Goal: Task Accomplishment & Management: Manage account settings

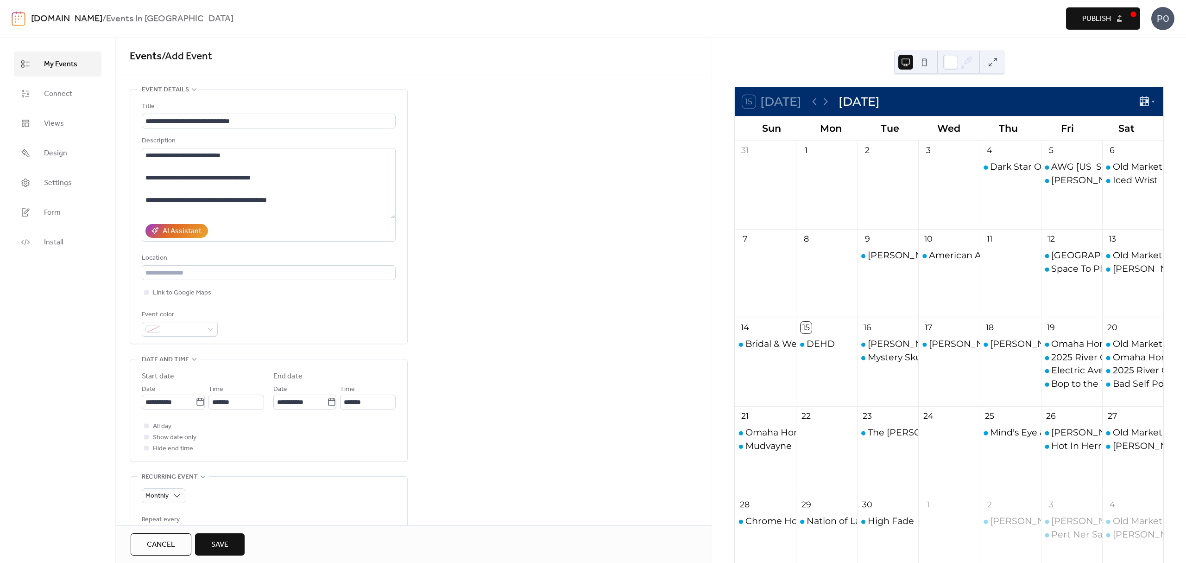
scroll to position [29, 0]
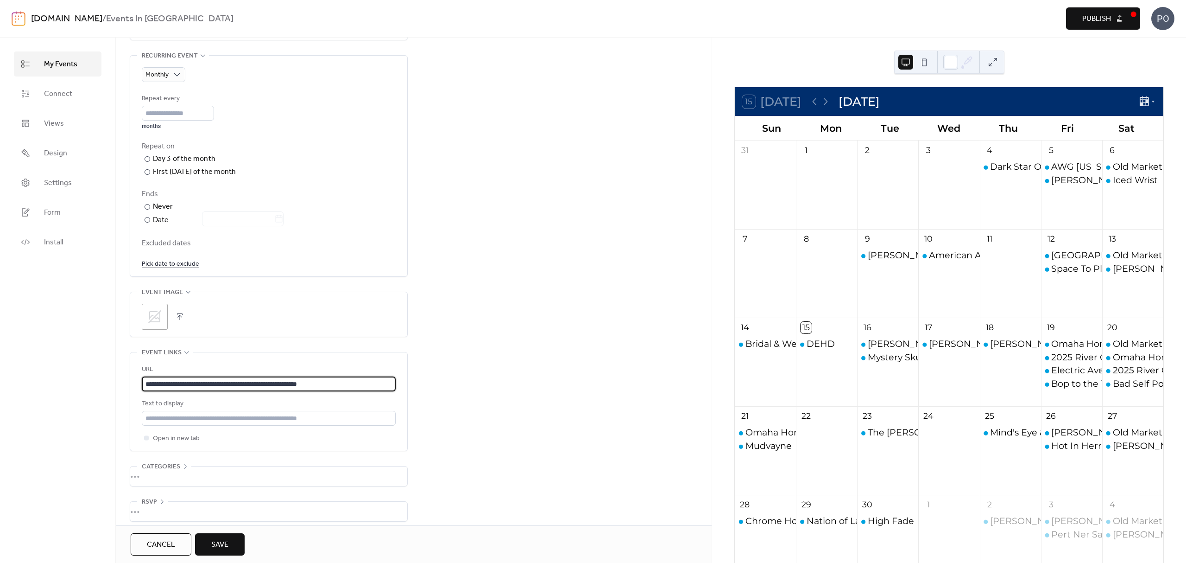
click at [172, 471] on div "•••" at bounding box center [268, 475] width 277 height 19
click at [172, 471] on span "Categories" at bounding box center [161, 466] width 38 height 11
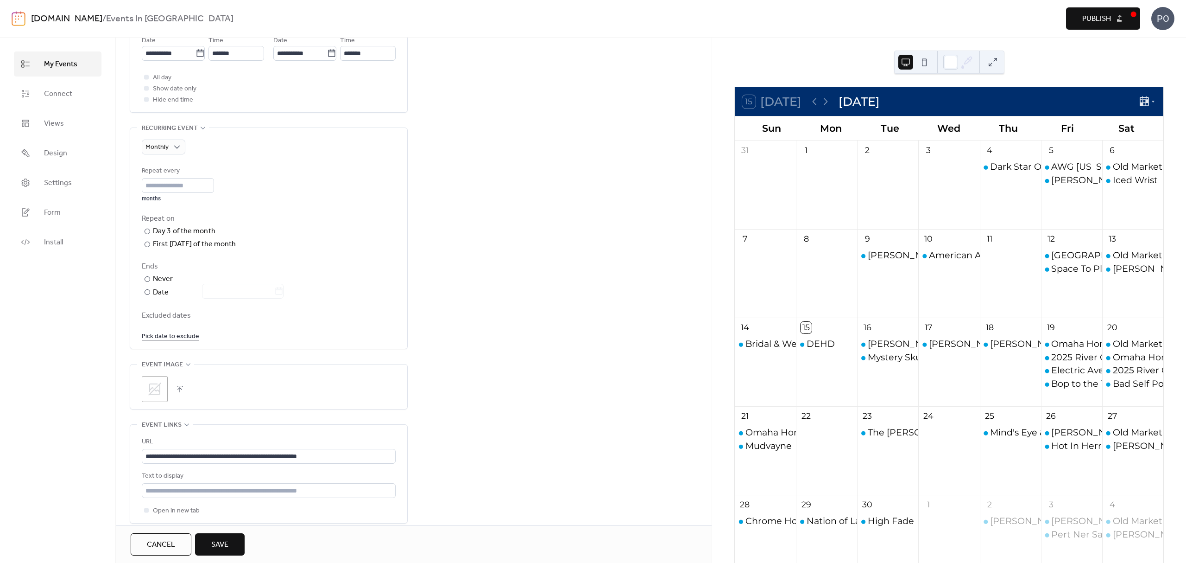
scroll to position [306, 0]
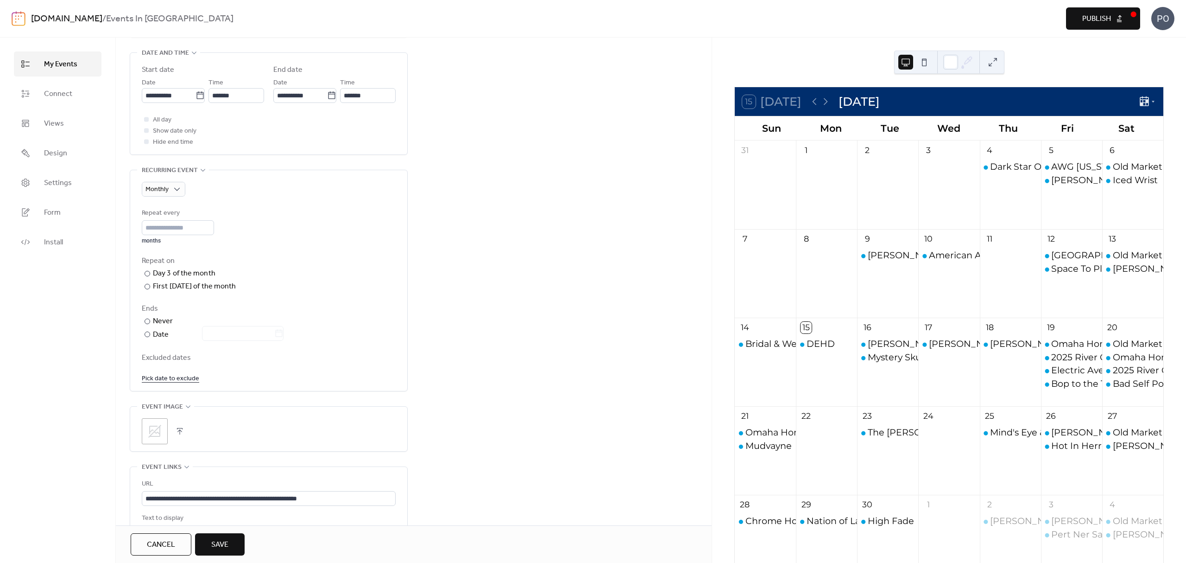
click at [153, 432] on icon at bounding box center [154, 431] width 15 height 15
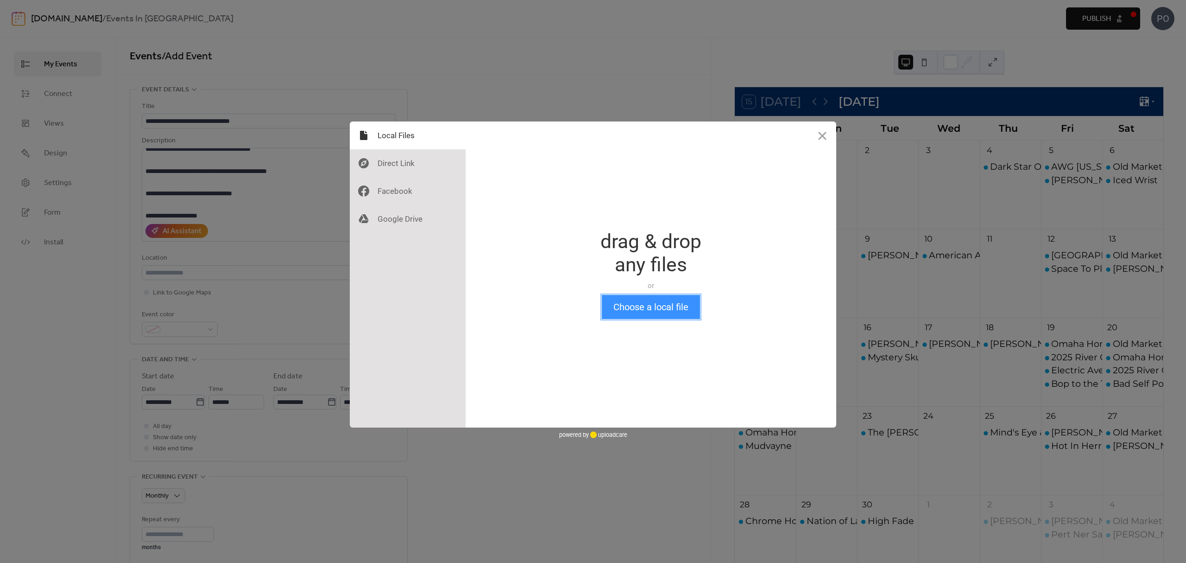
click at [666, 301] on button "Choose a local file" at bounding box center [651, 307] width 98 height 24
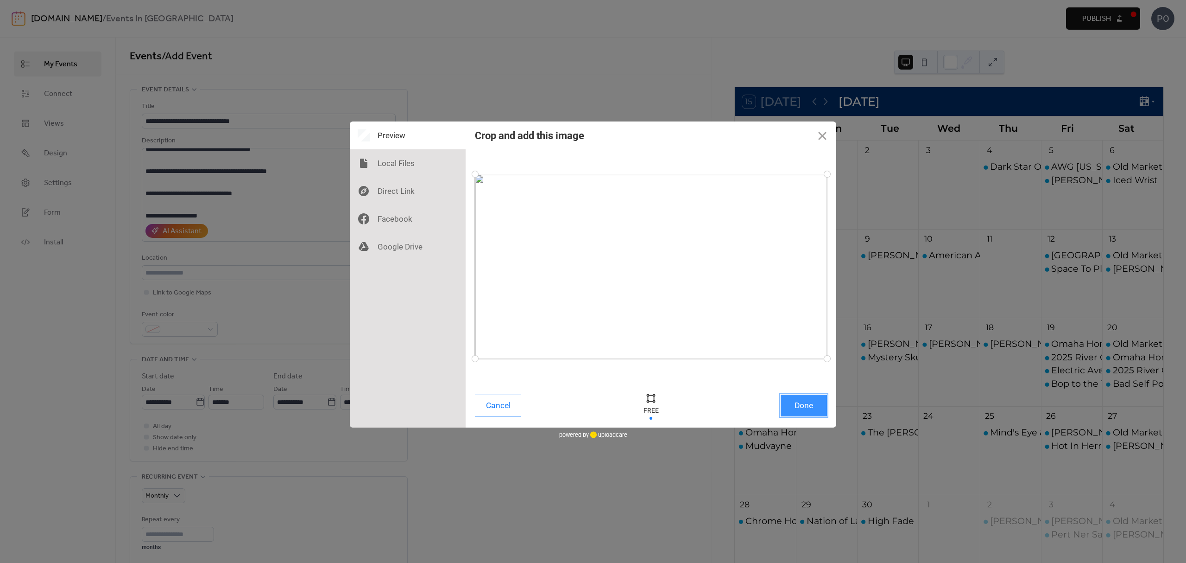
click at [815, 401] on button "Done" at bounding box center [804, 405] width 46 height 22
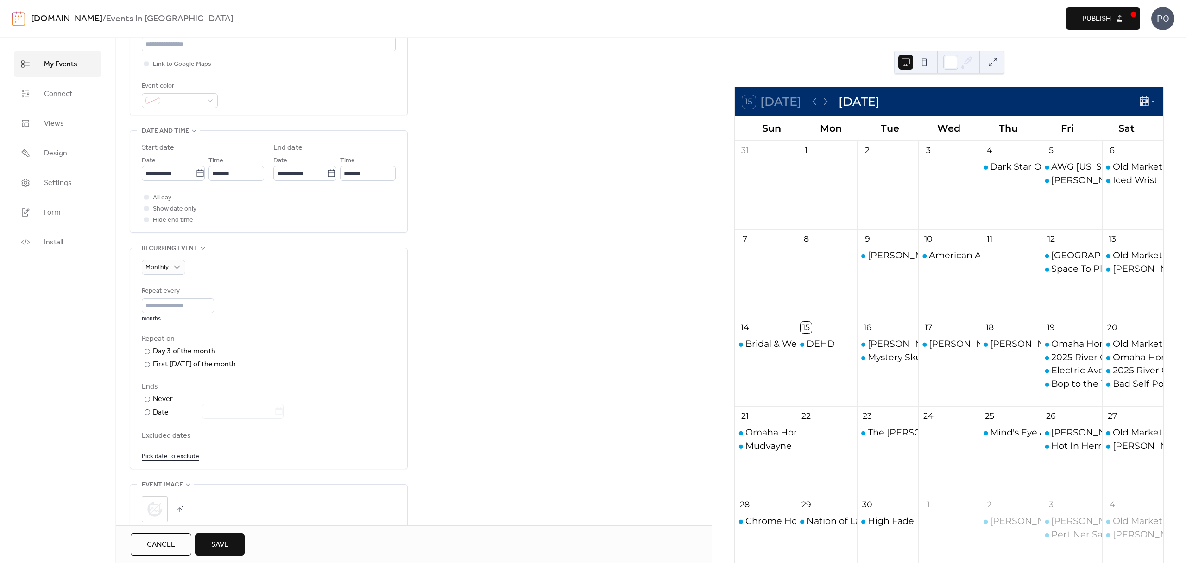
scroll to position [371, 0]
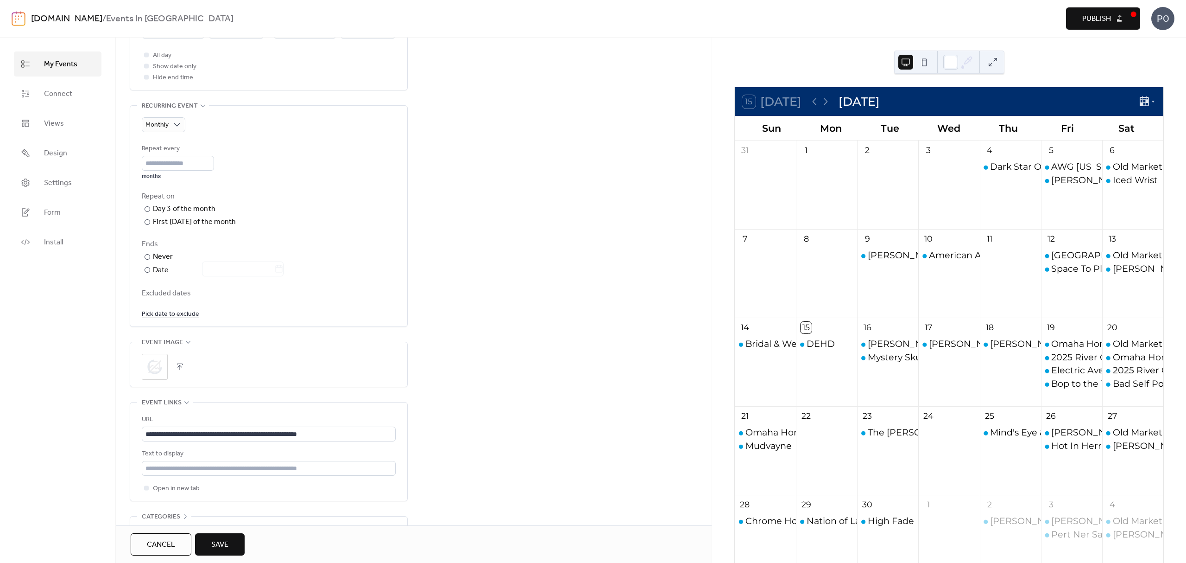
click at [216, 553] on button "Save" at bounding box center [220, 544] width 50 height 22
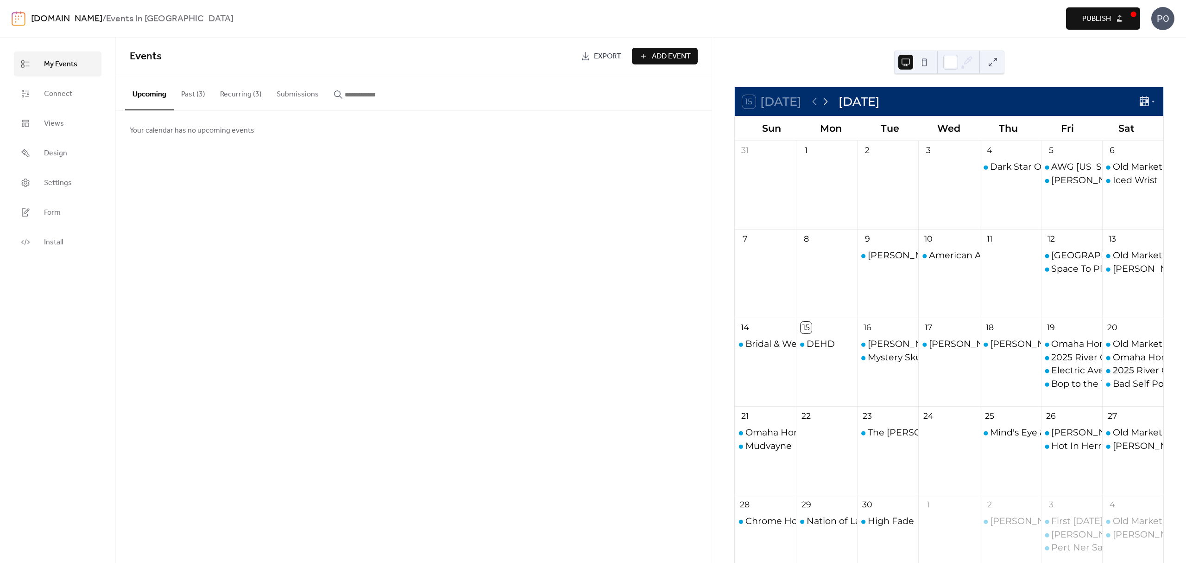
click at [825, 101] on icon at bounding box center [825, 101] width 11 height 11
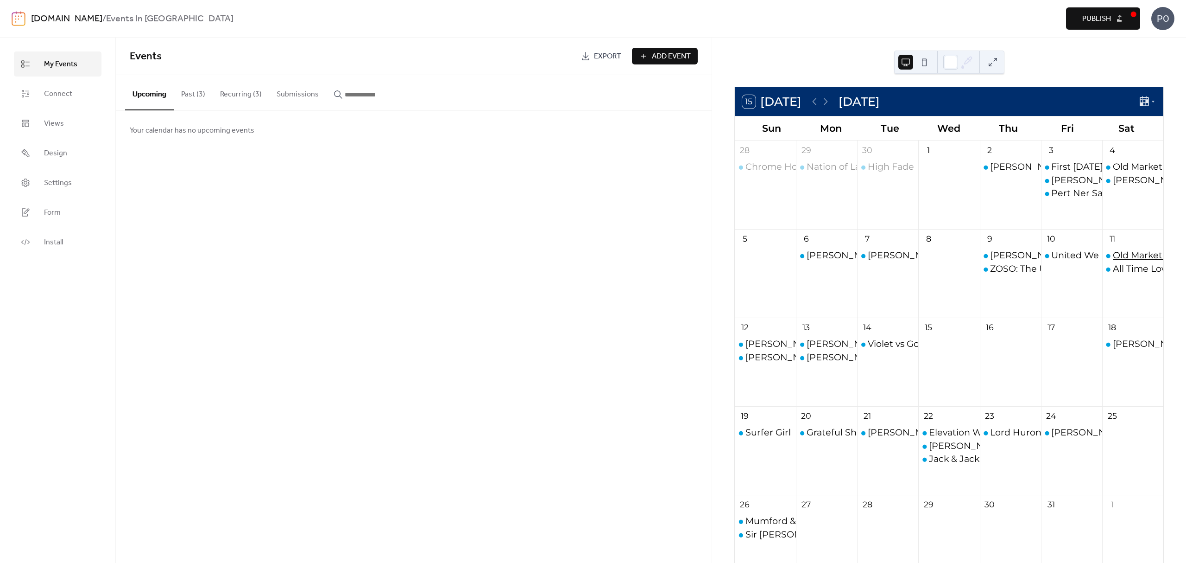
click at [1122, 253] on div "Old Market [PERSON_NAME] Market" at bounding box center [1195, 255] width 164 height 13
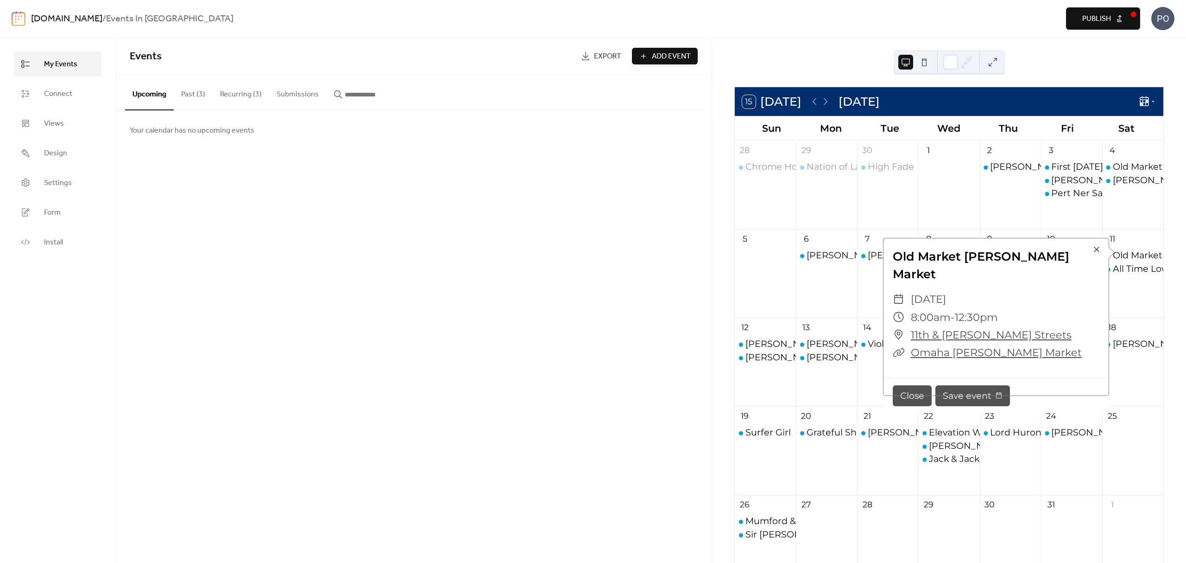
click at [1126, 309] on div "Old Market [PERSON_NAME] Market All Time Low" at bounding box center [1132, 280] width 61 height 63
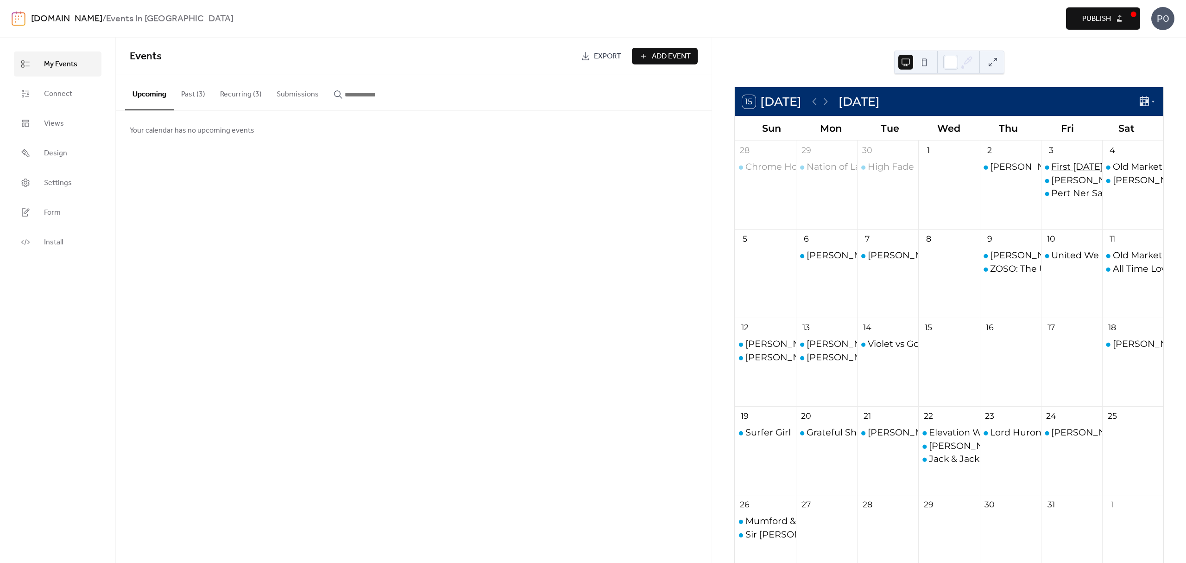
click at [1083, 169] on div "First [DATE] [GEOGRAPHIC_DATA]" at bounding box center [1128, 166] width 153 height 13
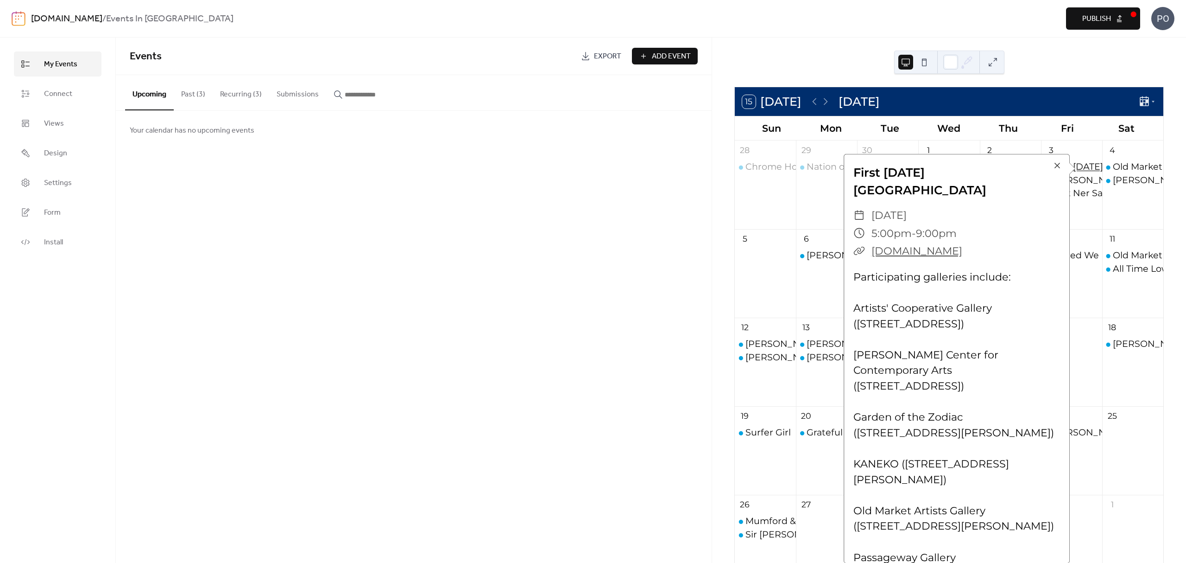
click at [1076, 169] on div "First [DATE] [GEOGRAPHIC_DATA]" at bounding box center [1128, 166] width 153 height 13
click at [900, 208] on span "[DATE]" at bounding box center [882, 216] width 35 height 18
click at [916, 180] on link "First [DATE] [GEOGRAPHIC_DATA]" at bounding box center [913, 181] width 133 height 32
click at [149, 96] on button "Upcoming" at bounding box center [149, 92] width 49 height 35
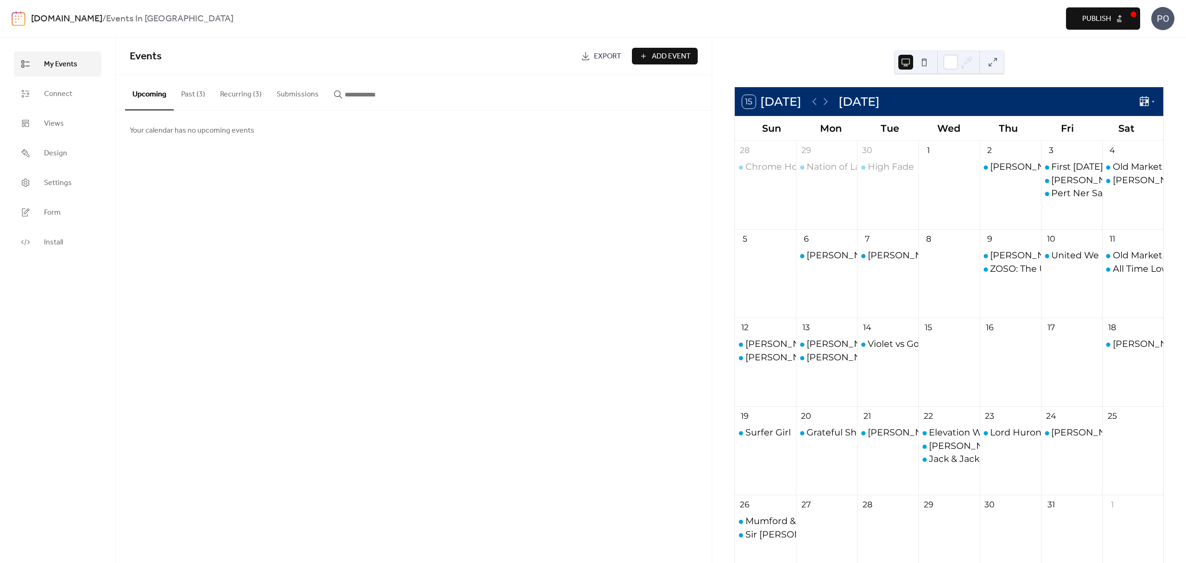
click at [669, 78] on div "Upcoming Past (3) Recurring (3) Submissions" at bounding box center [414, 93] width 596 height 36
click at [233, 95] on button "Recurring (3)" at bounding box center [241, 92] width 57 height 34
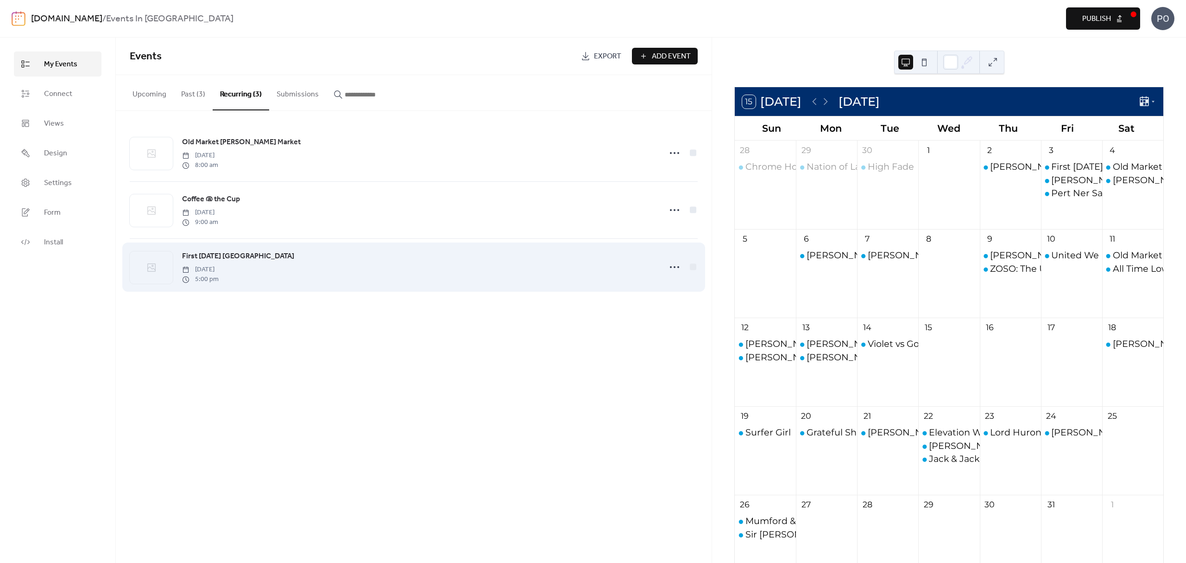
click at [269, 254] on span "First [DATE] [GEOGRAPHIC_DATA]" at bounding box center [238, 256] width 112 height 11
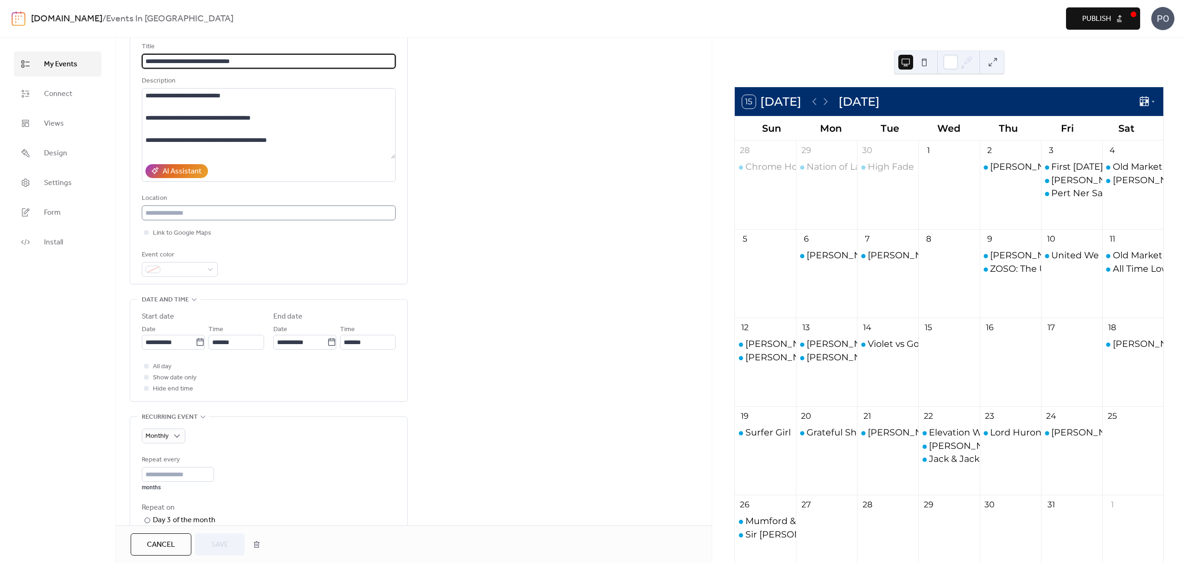
scroll to position [62, 0]
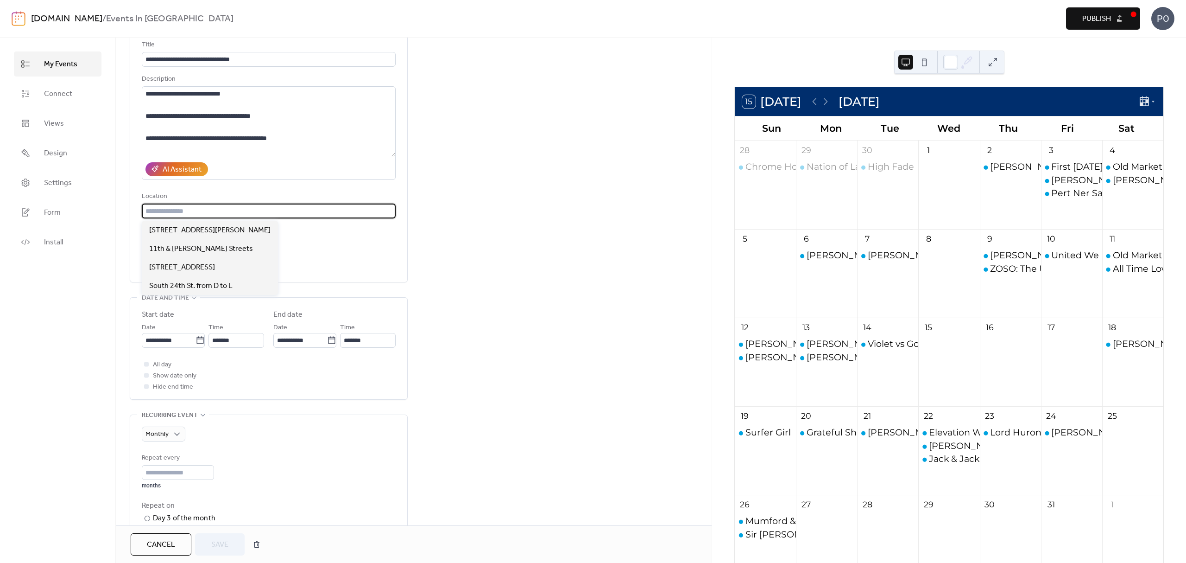
click at [226, 208] on input "text" at bounding box center [269, 210] width 254 height 15
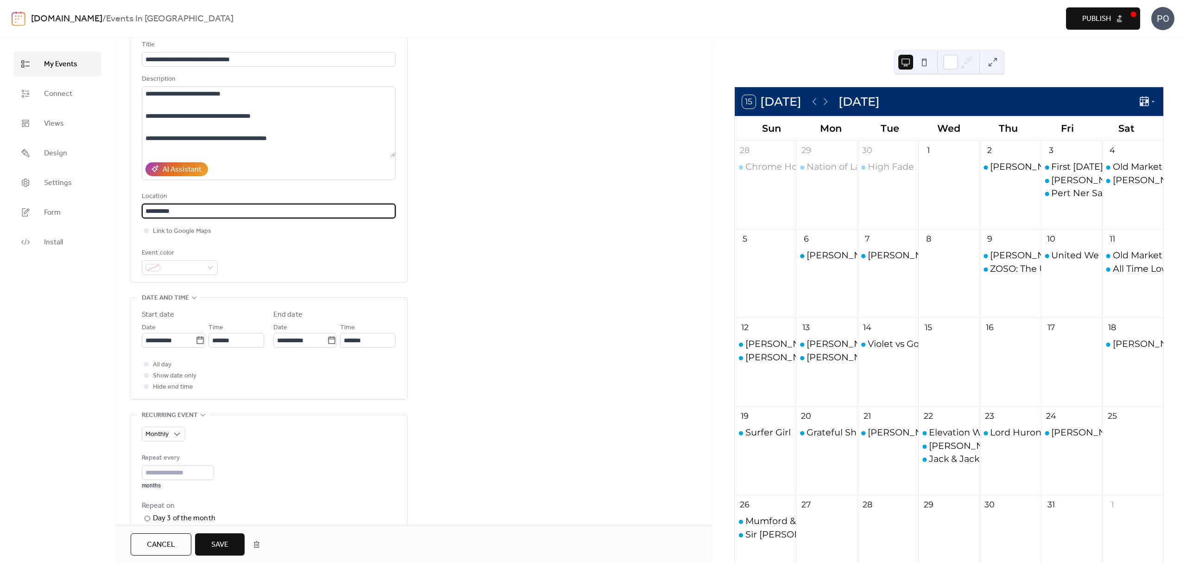
type input "**********"
click at [223, 214] on input "**********" at bounding box center [269, 210] width 254 height 15
drag, startPoint x: 190, startPoint y: 212, endPoint x: 136, endPoint y: 212, distance: 53.8
click at [136, 212] on div "**********" at bounding box center [268, 155] width 277 height 254
click at [191, 323] on div "**********" at bounding box center [173, 335] width 63 height 26
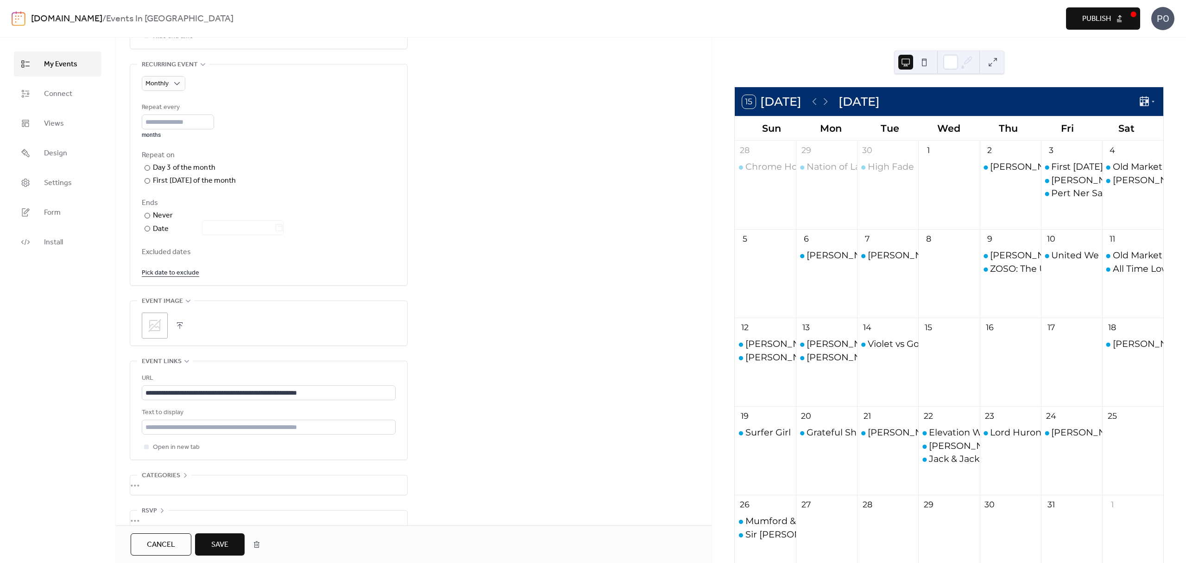
scroll to position [430, 0]
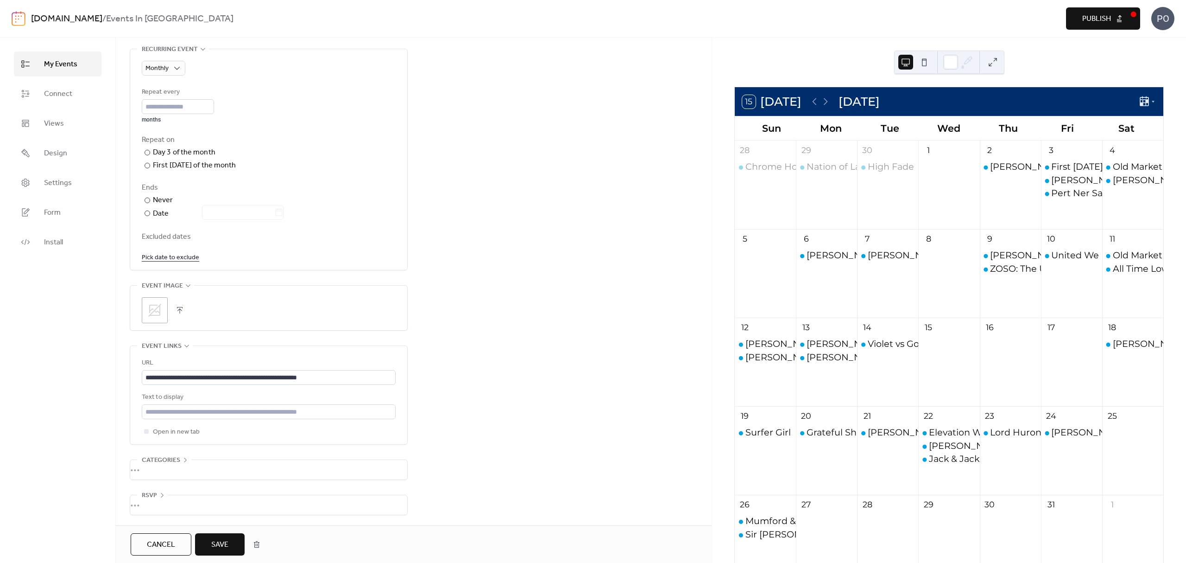
click at [148, 307] on icon at bounding box center [154, 310] width 15 height 15
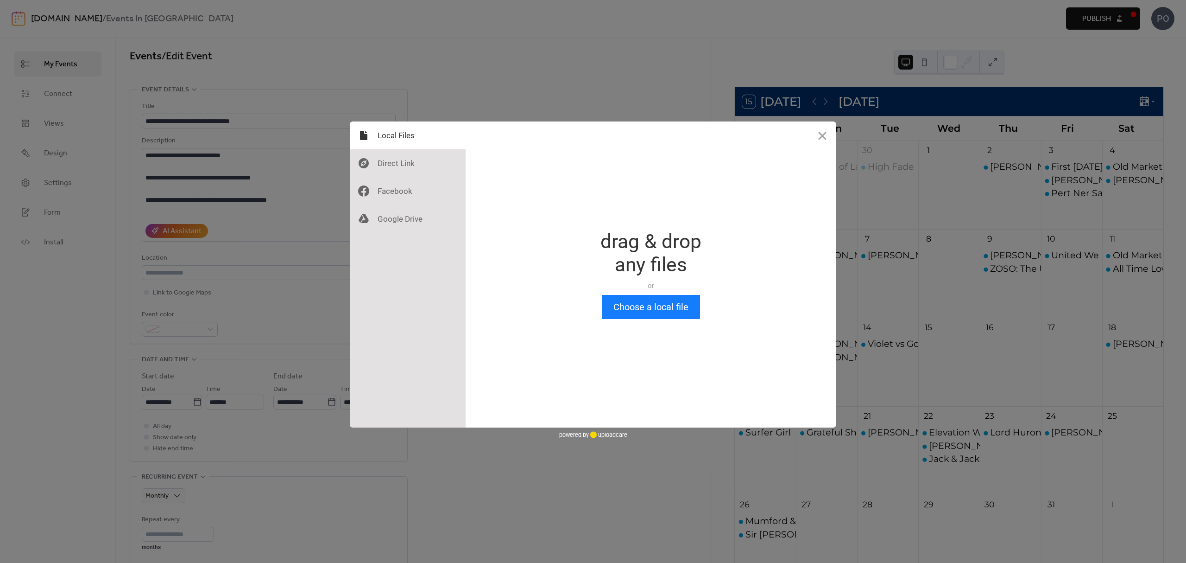
scroll to position [0, 0]
click at [651, 308] on button "Choose a local file" at bounding box center [651, 307] width 98 height 24
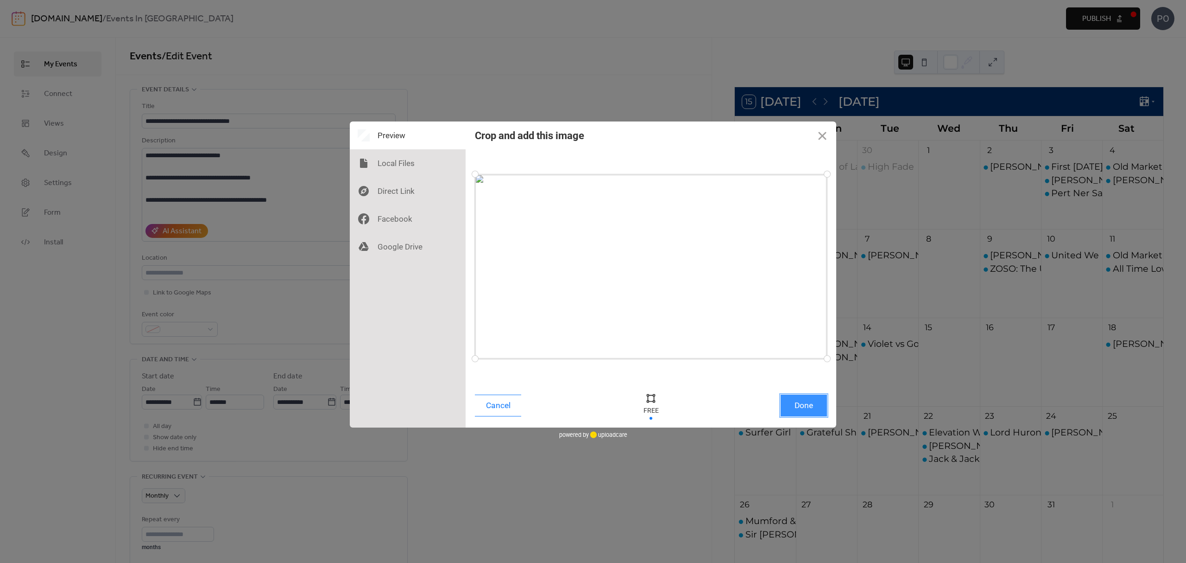
click at [809, 408] on button "Done" at bounding box center [804, 405] width 46 height 22
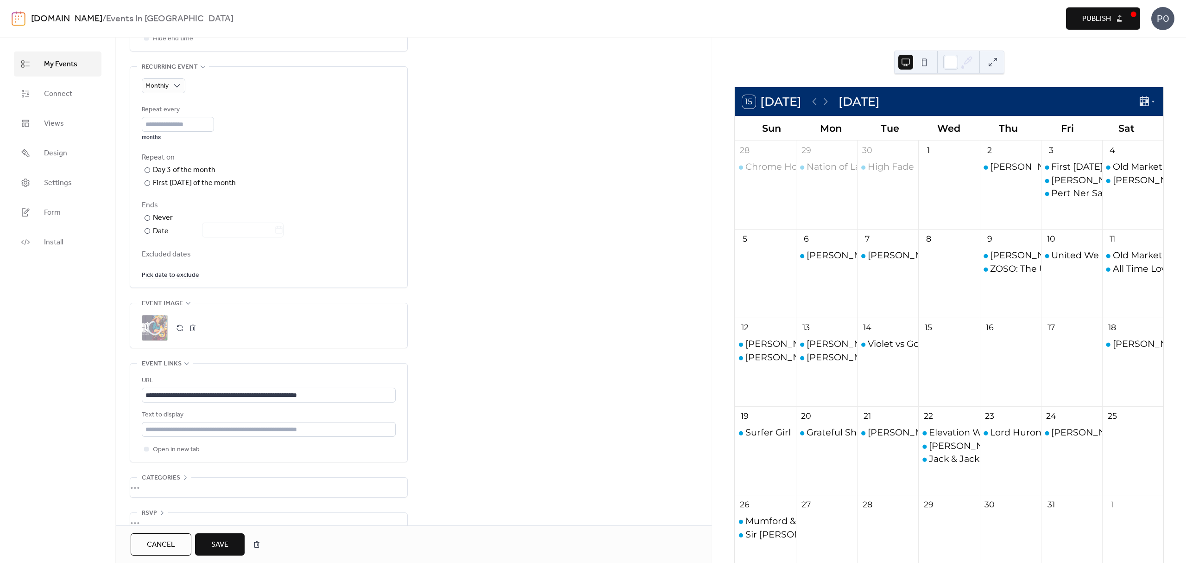
scroll to position [430, 0]
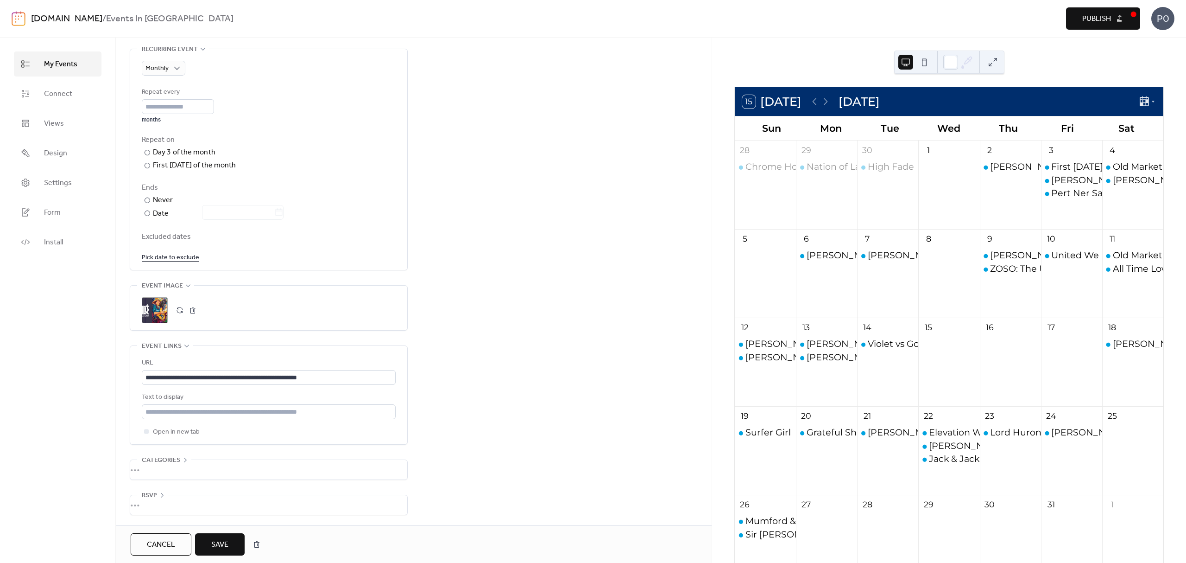
click at [225, 553] on button "Save" at bounding box center [220, 544] width 50 height 22
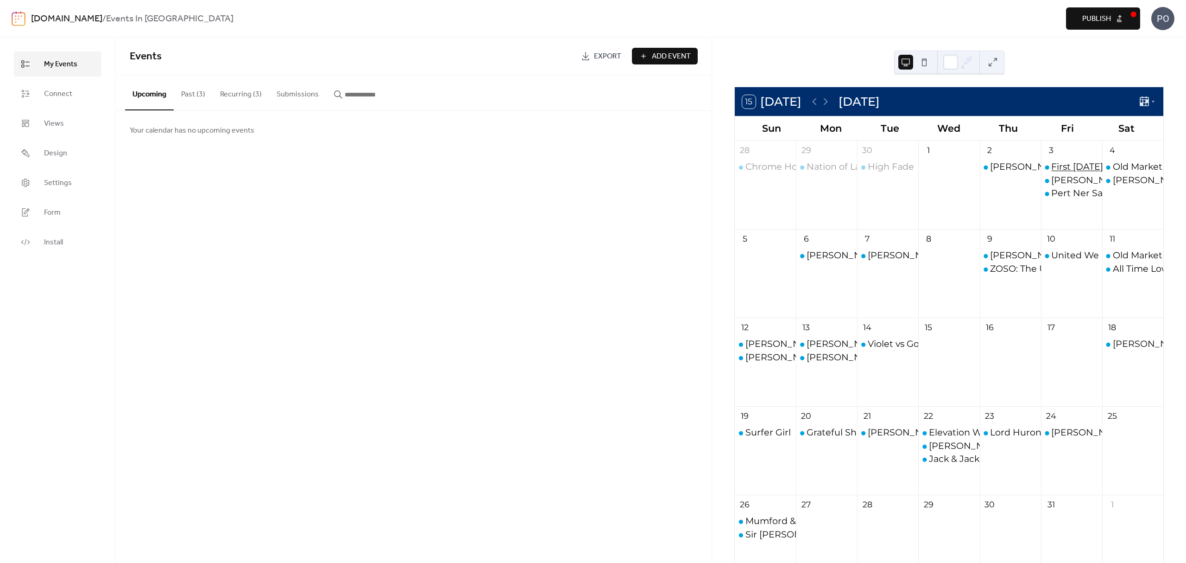
click at [1066, 162] on div "First [DATE] [GEOGRAPHIC_DATA]" at bounding box center [1128, 166] width 153 height 13
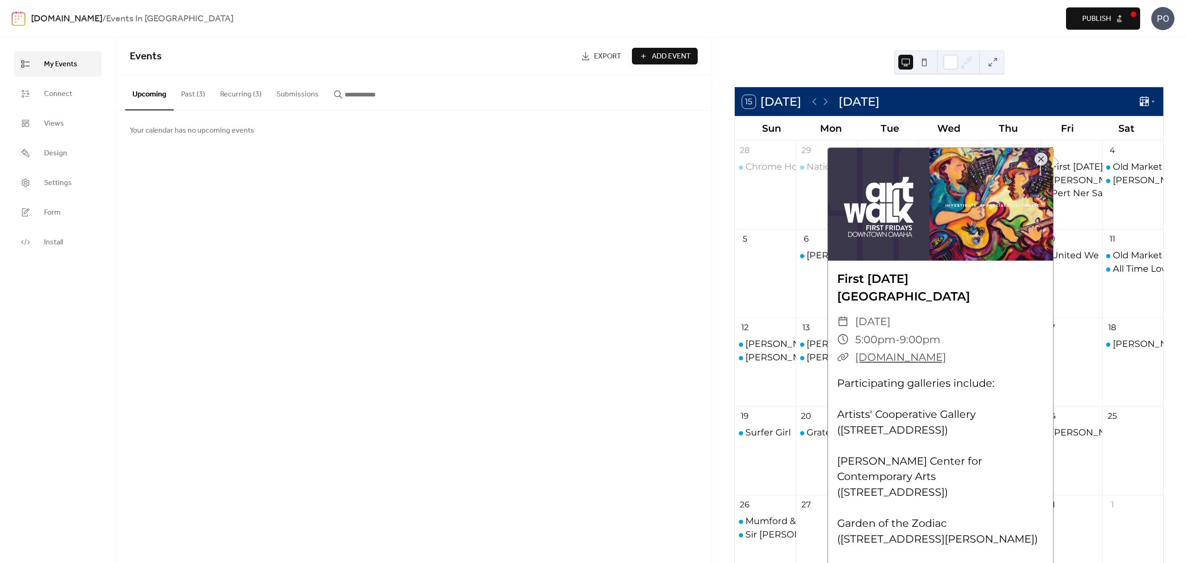
click at [615, 329] on div "Events Export Add Event Upcoming Past (3) Recurring (3) Submissions Your calend…" at bounding box center [414, 300] width 596 height 525
